Goal: Browse casually: Explore the website without a specific task or goal

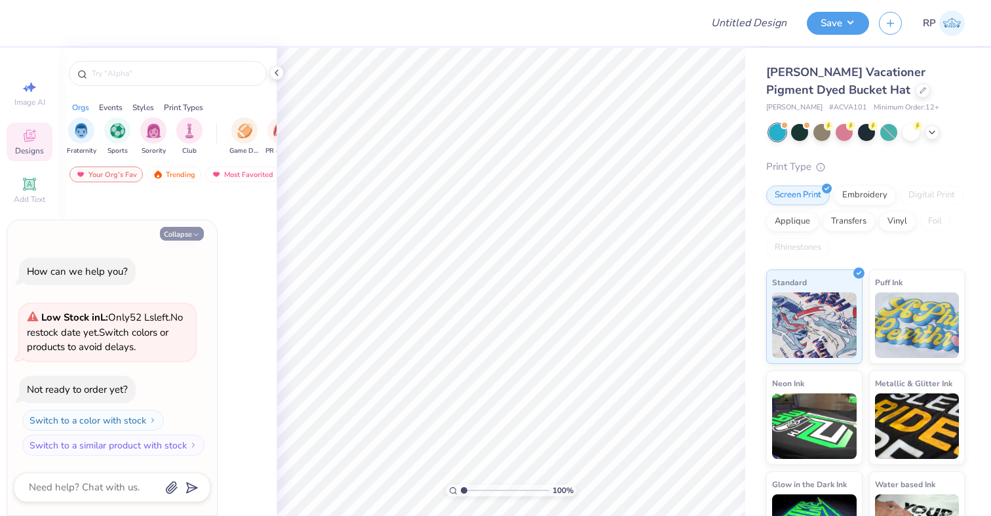
click at [183, 235] on button "Collapse" at bounding box center [182, 234] width 44 height 14
type textarea "x"
